Goal: Task Accomplishment & Management: Use online tool/utility

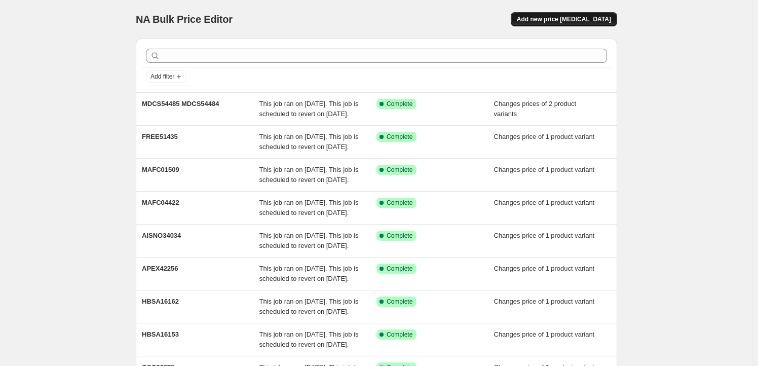
click at [569, 24] on button "Add new price [MEDICAL_DATA]" at bounding box center [564, 19] width 106 height 14
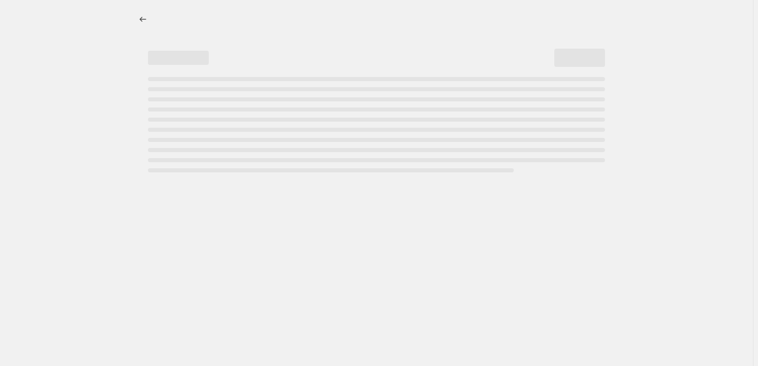
select select "percentage"
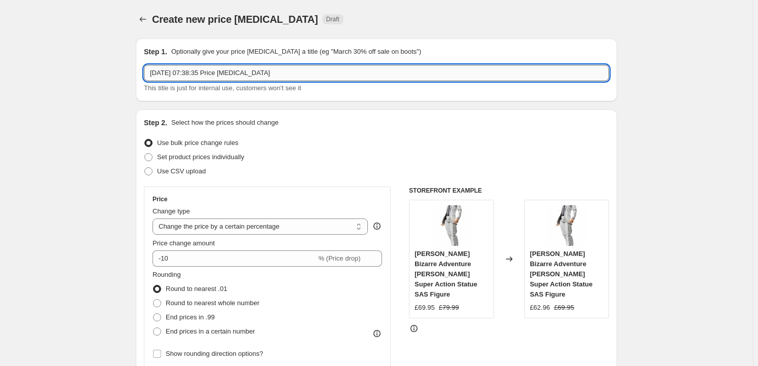
click at [255, 68] on input "29 Sept 2025, 07:38:35 Price change job" at bounding box center [376, 73] width 465 height 16
paste input "FREE51429"
type input "FREE51429"
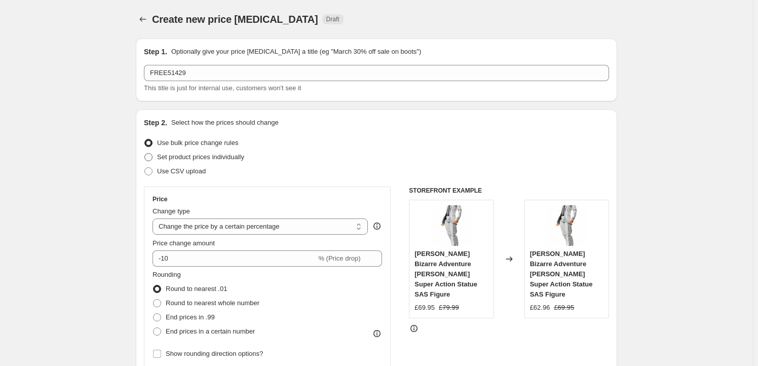
click at [201, 158] on span "Set product prices individually" at bounding box center [200, 157] width 87 height 8
click at [145, 154] on input "Set product prices individually" at bounding box center [144, 153] width 1 height 1
radio input "true"
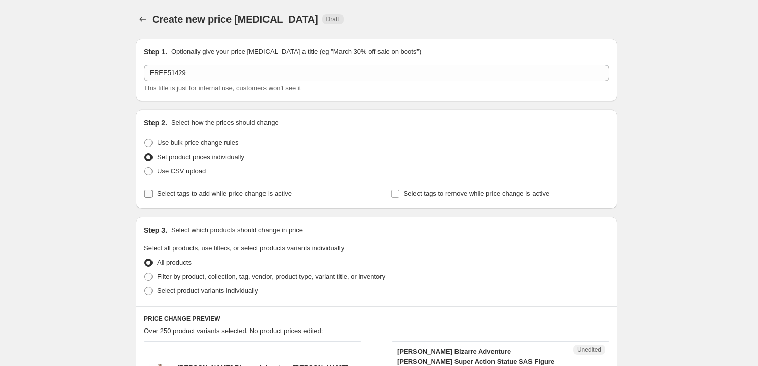
click at [202, 196] on span "Select tags to add while price change is active" at bounding box center [224, 194] width 135 height 8
click at [153, 196] on input "Select tags to add while price change is active" at bounding box center [148, 194] width 8 height 8
checkbox input "true"
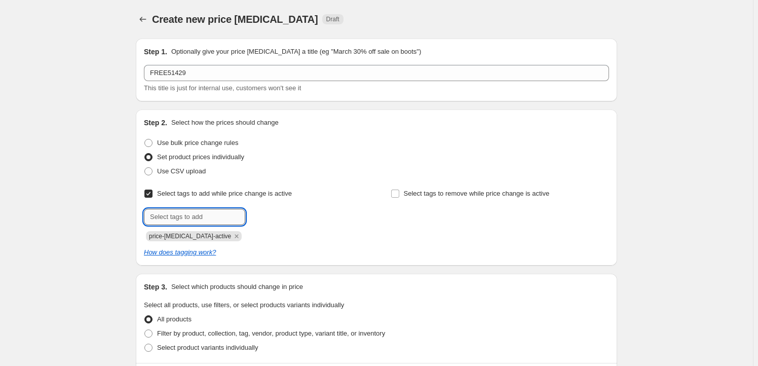
click at [204, 215] on input "text" at bounding box center [194, 217] width 101 height 16
type input "Goodsmile Shop"
click at [283, 210] on button "Add Goodsmile Sh..." at bounding box center [283, 216] width 71 height 14
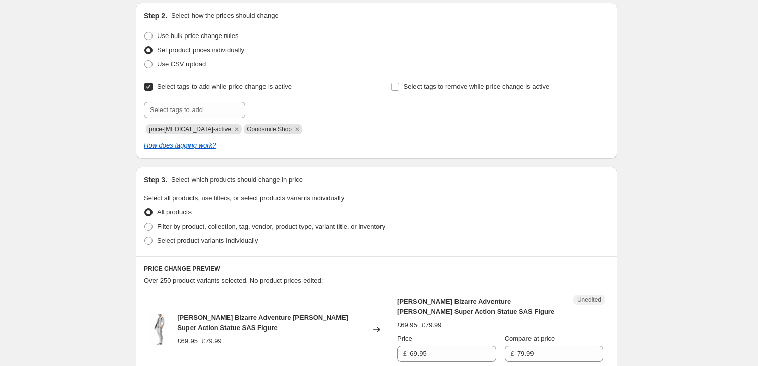
scroll to position [184, 0]
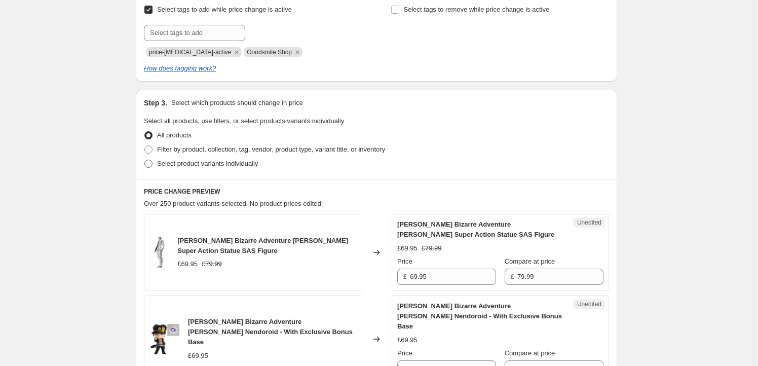
click at [205, 167] on span "Select product variants individually" at bounding box center [207, 164] width 101 height 8
click at [145, 160] on input "Select product variants individually" at bounding box center [144, 160] width 1 height 1
radio input "true"
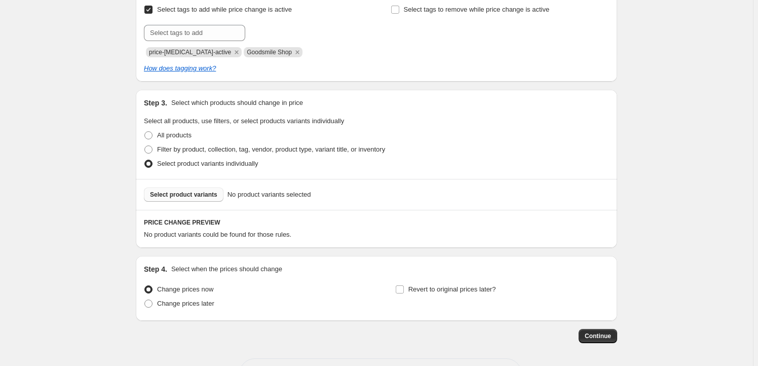
click at [185, 194] on span "Select product variants" at bounding box center [183, 195] width 67 height 8
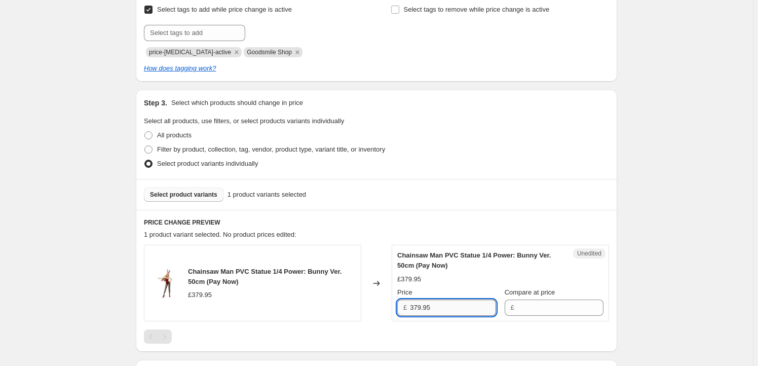
click at [445, 311] on input "379.95" at bounding box center [453, 308] width 86 height 16
type input "379.95"
click at [540, 311] on input "Compare at price" at bounding box center [561, 308] width 86 height 16
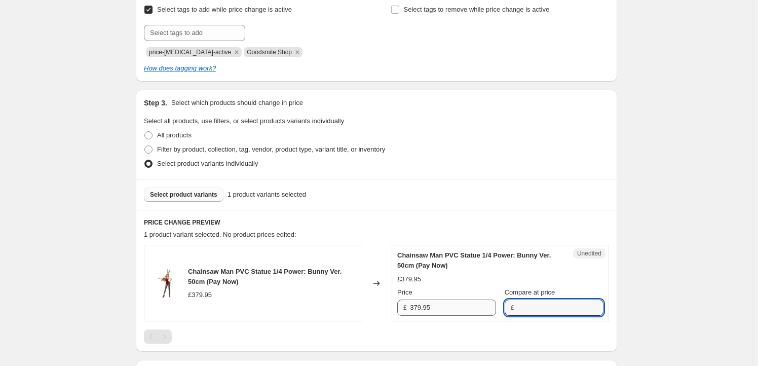
paste input "379.95"
type input "379.95"
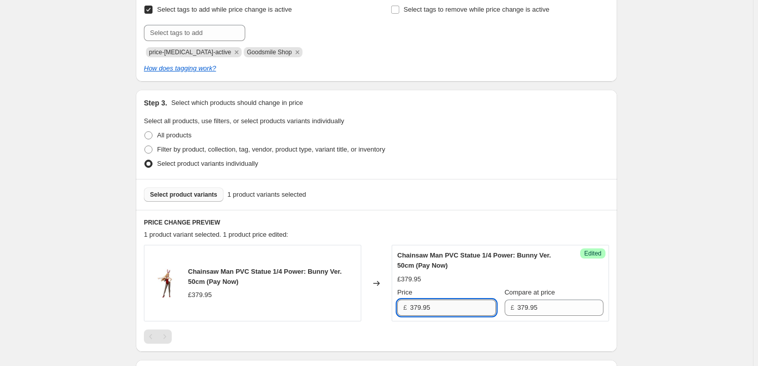
click at [417, 309] on input "379.95" at bounding box center [453, 308] width 86 height 16
type input "329.95"
click at [128, 227] on div "Create new price change job. This page is ready Create new price change job Dra…" at bounding box center [377, 162] width 506 height 693
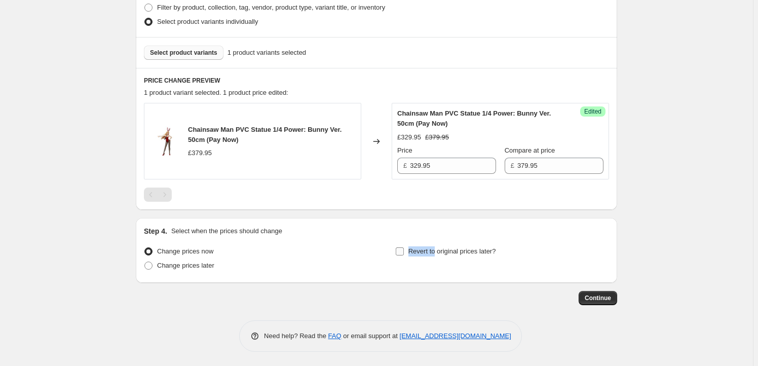
click at [436, 245] on div "Step 4. Select when the prices should change Change prices now Change prices la…" at bounding box center [376, 250] width 465 height 49
click at [480, 257] on label "Revert to original prices later?" at bounding box center [445, 251] width 101 height 14
click at [404, 256] on input "Revert to original prices later?" at bounding box center [400, 251] width 8 height 8
checkbox input "true"
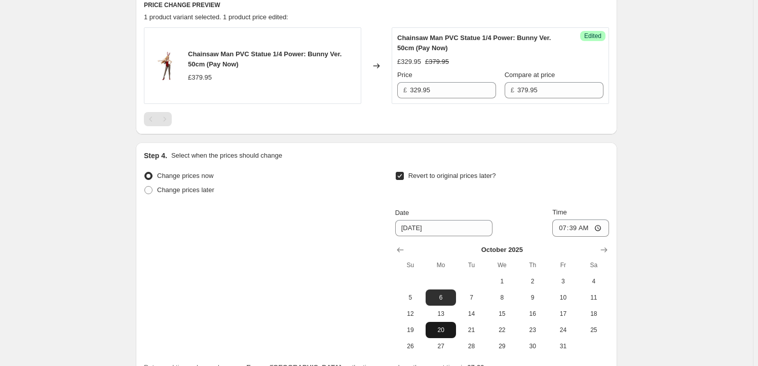
scroll to position [480, 0]
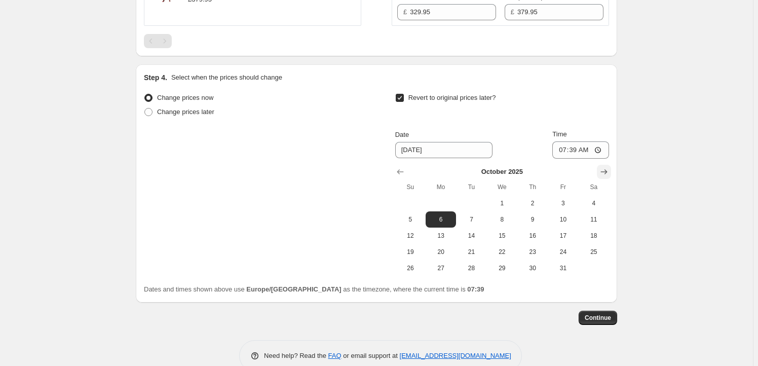
click at [606, 168] on icon "Show next month, November 2025" at bounding box center [604, 172] width 10 height 10
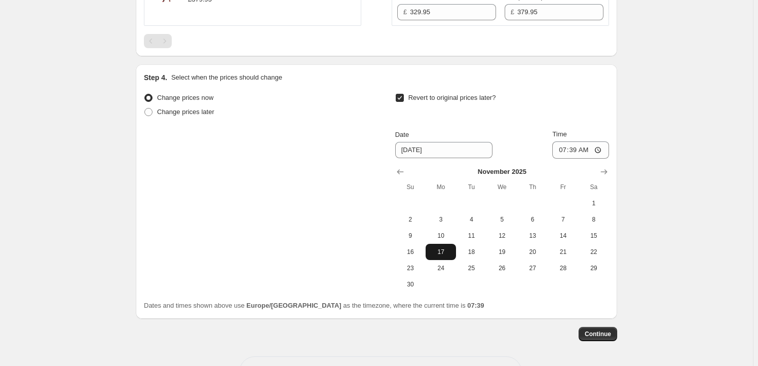
click at [440, 254] on span "17" at bounding box center [441, 252] width 22 height 8
type input "11/17/2025"
click at [577, 149] on input "07:39" at bounding box center [581, 149] width 57 height 17
type input "00:00"
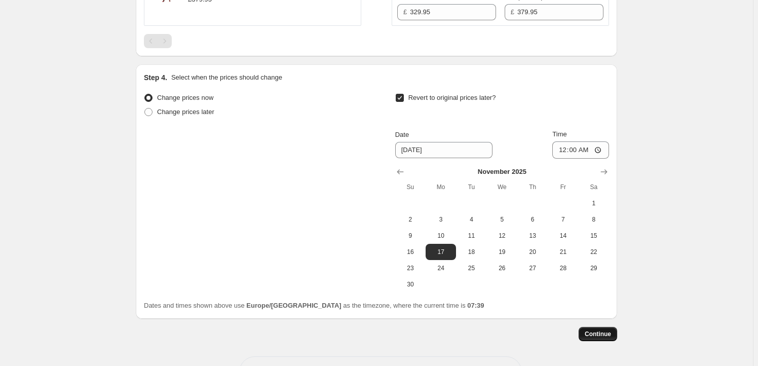
click at [609, 333] on span "Continue" at bounding box center [598, 334] width 26 height 8
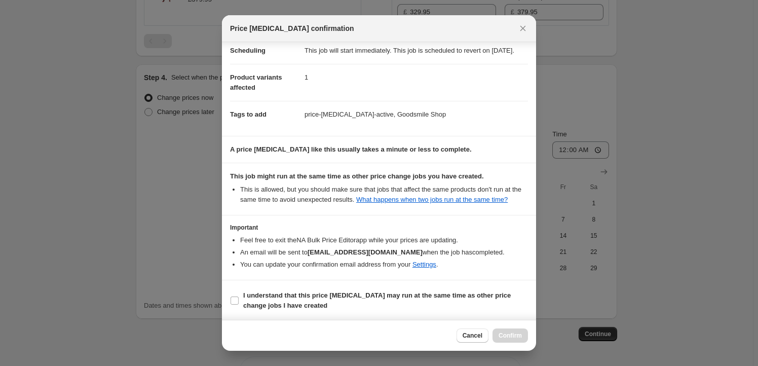
scroll to position [33, 0]
click at [291, 297] on b "I understand that this price change job may run at the same time as other price…" at bounding box center [377, 300] width 268 height 18
click at [239, 297] on input "I understand that this price change job may run at the same time as other price…" at bounding box center [235, 300] width 8 height 8
checkbox input "true"
click at [518, 337] on span "Confirm" at bounding box center [510, 336] width 23 height 8
